Goal: Check status: Check status

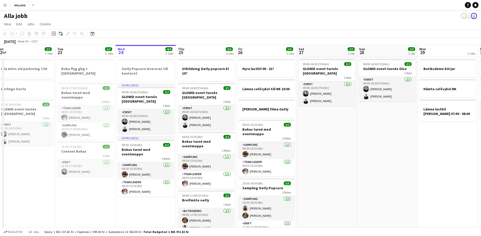
click at [325, 172] on app-date-cell "09:00-16:30 (7h30m) 2/2 GLOWiD event-turnée [GEOGRAPHIC_DATA] 1 Role Event [DAT…" at bounding box center [327, 159] width 60 height 204
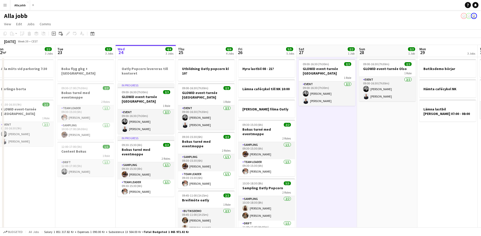
click at [325, 172] on app-date-cell "09:00-16:30 (7h30m) 2/2 GLOWiD event-turnée [GEOGRAPHIC_DATA] 1 Role Event [DAT…" at bounding box center [327, 159] width 60 height 204
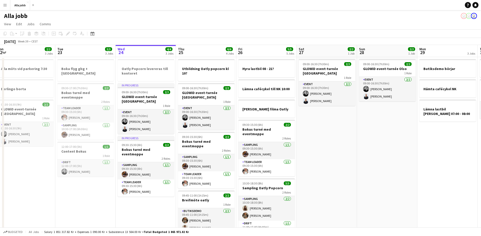
click at [324, 172] on app-date-cell "09:00-16:30 (7h30m) 2/2 GLOWiD event-turnée [GEOGRAPHIC_DATA] 1 Role Event [DAT…" at bounding box center [327, 159] width 60 height 204
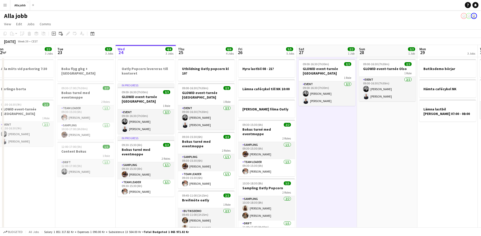
scroll to position [0, 126]
click at [324, 172] on app-date-cell "09:00-16:30 (7h30m) 2/2 GLOWiD event-turnée [GEOGRAPHIC_DATA] 1 Role Event [DAT…" at bounding box center [327, 159] width 60 height 204
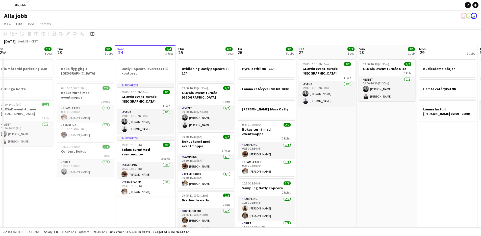
click at [326, 171] on app-date-cell "09:00-16:30 (7h30m) 2/2 GLOWiD event-turnée [GEOGRAPHIC_DATA] 1 Role Event [DAT…" at bounding box center [327, 159] width 60 height 204
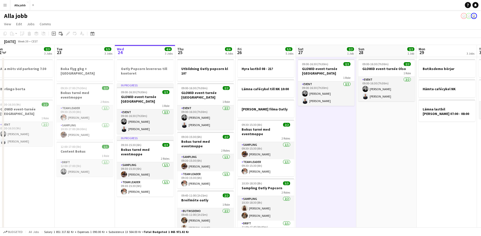
click at [326, 171] on app-date-cell "09:00-16:30 (7h30m) 2/2 GLOWiD event-turnée [GEOGRAPHIC_DATA] 1 Role Event [DAT…" at bounding box center [326, 159] width 60 height 204
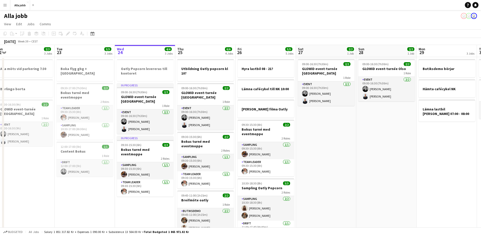
click at [325, 172] on app-date-cell "09:00-16:30 (7h30m) 2/2 GLOWiD event-turnée [GEOGRAPHIC_DATA] 1 Role Event [DAT…" at bounding box center [326, 159] width 60 height 204
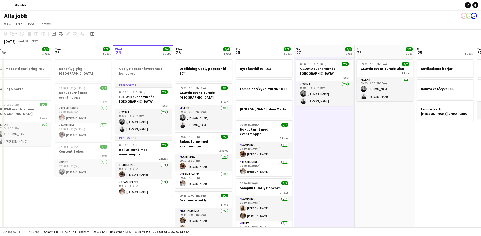
click at [324, 172] on app-date-cell "09:00-16:30 (7h30m) 2/2 GLOWiD event-turnée [GEOGRAPHIC_DATA] 1 Role Event [DAT…" at bounding box center [324, 159] width 60 height 204
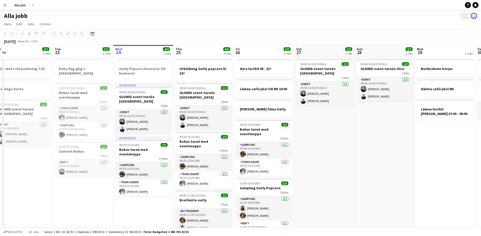
click at [323, 172] on app-date-cell "09:00-16:30 (7h30m) 2/2 GLOWiD event-turnée [GEOGRAPHIC_DATA] 1 Role Event [DAT…" at bounding box center [324, 159] width 60 height 204
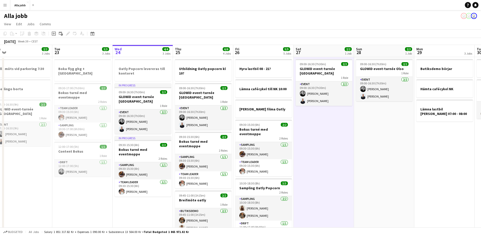
click at [323, 173] on app-date-cell "09:00-16:30 (7h30m) 2/2 GLOWiD event-turnée [GEOGRAPHIC_DATA] 1 Role Event [DAT…" at bounding box center [324, 159] width 60 height 204
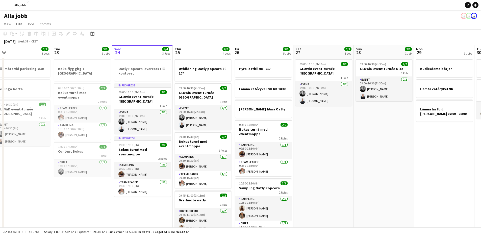
click at [323, 173] on app-date-cell "09:00-16:30 (7h30m) 2/2 GLOWiD event-turnée [GEOGRAPHIC_DATA] 1 Role Event [DAT…" at bounding box center [324, 159] width 60 height 204
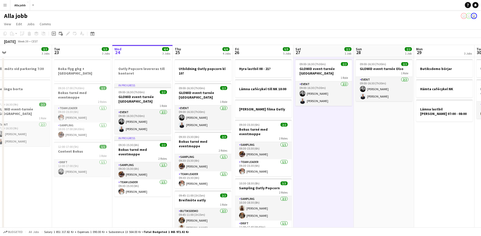
click at [323, 173] on app-date-cell "09:00-16:30 (7h30m) 2/2 GLOWiD event-turnée [GEOGRAPHIC_DATA] 1 Role Event [DAT…" at bounding box center [324, 159] width 60 height 204
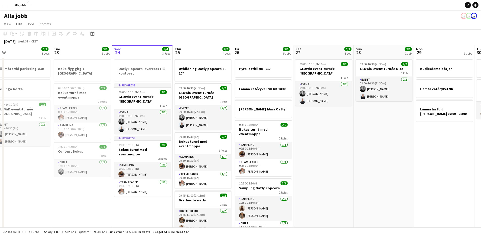
scroll to position [0, 129]
click at [323, 173] on app-date-cell "09:00-16:30 (7h30m) 2/2 GLOWiD event-turnée [GEOGRAPHIC_DATA] 1 Role Event [DAT…" at bounding box center [323, 159] width 60 height 204
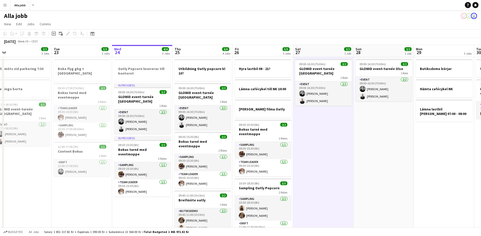
click at [323, 173] on app-date-cell "09:00-16:30 (7h30m) 2/2 GLOWiD event-turnée [GEOGRAPHIC_DATA] 1 Role Event [DAT…" at bounding box center [323, 159] width 60 height 204
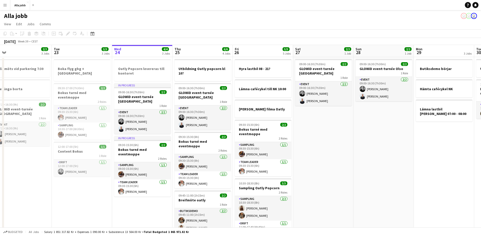
click at [323, 173] on app-date-cell "09:00-16:30 (7h30m) 2/2 GLOWiD event-turnée [GEOGRAPHIC_DATA] 1 Role Event [DAT…" at bounding box center [323, 159] width 60 height 204
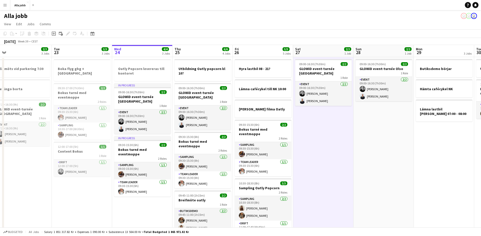
click at [323, 173] on app-date-cell "09:00-16:30 (7h30m) 2/2 GLOWiD event-turnée [GEOGRAPHIC_DATA] 1 Role Event [DAT…" at bounding box center [323, 159] width 60 height 204
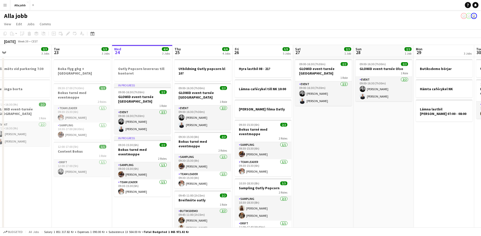
click at [323, 173] on app-date-cell "09:00-16:30 (7h30m) 2/2 GLOWiD event-turnée [GEOGRAPHIC_DATA] 1 Role Event [DAT…" at bounding box center [323, 159] width 60 height 204
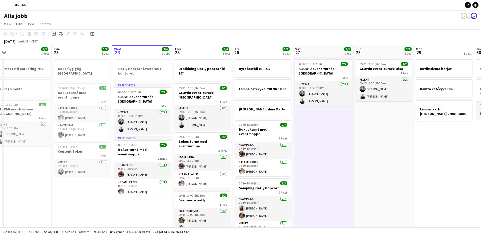
click at [323, 173] on app-date-cell "09:00-16:30 (7h30m) 2/2 GLOWiD event-turnée [GEOGRAPHIC_DATA] 1 Role Event [DAT…" at bounding box center [323, 159] width 60 height 204
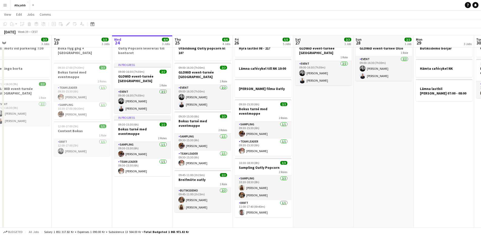
scroll to position [0, 0]
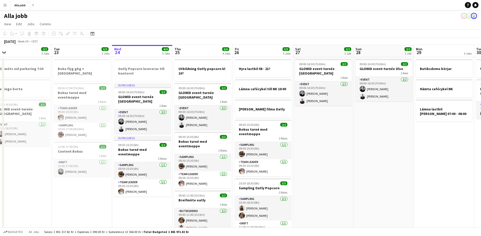
click at [323, 173] on app-date-cell "09:00-16:30 (7h30m) 2/2 GLOWiD event-turnée [GEOGRAPHIC_DATA] 1 Role Event [DAT…" at bounding box center [323, 159] width 60 height 204
